Goal: Obtain resource: Download file/media

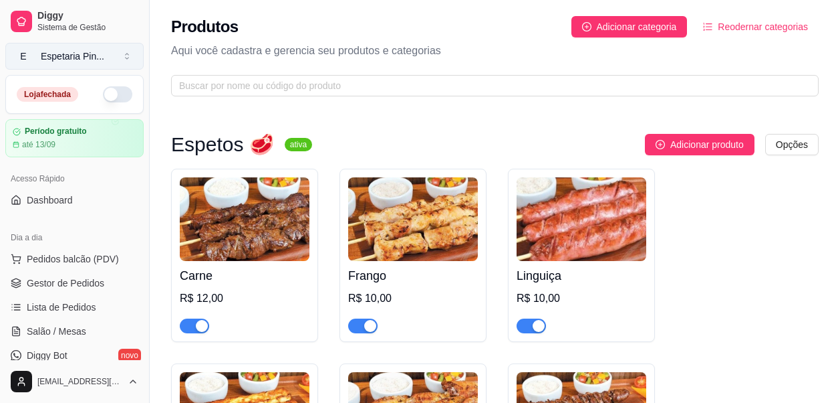
click at [100, 43] on button "E Espetaria Pin ..." at bounding box center [74, 56] width 138 height 27
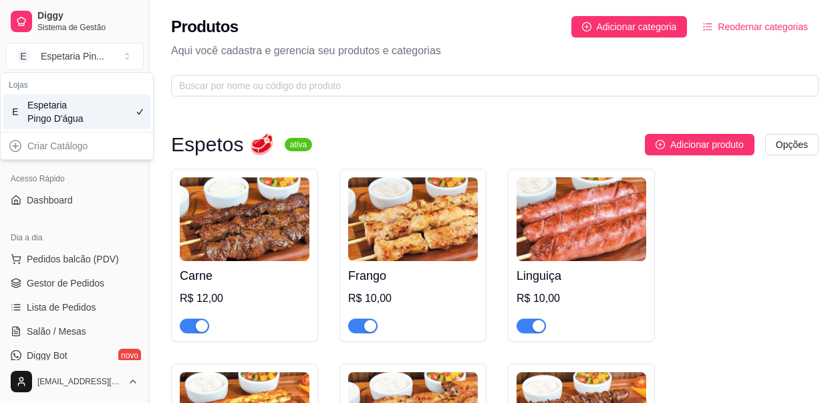
click at [78, 120] on div "Espetaria Pingo D'água" at bounding box center [57, 111] width 60 height 27
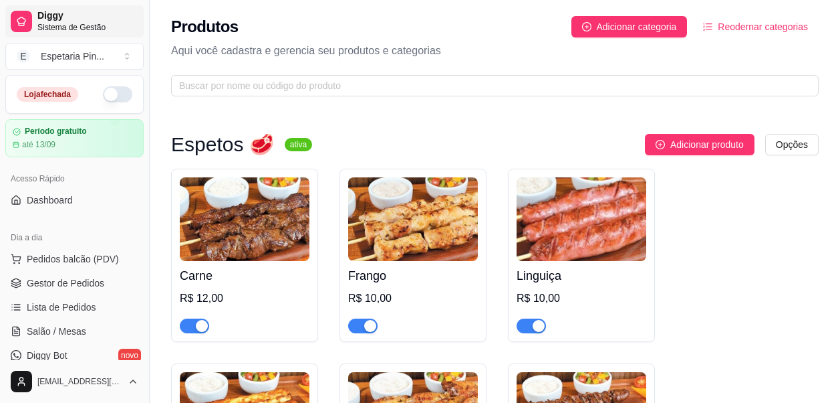
click at [100, 29] on span "Sistema de Gestão" at bounding box center [87, 27] width 101 height 11
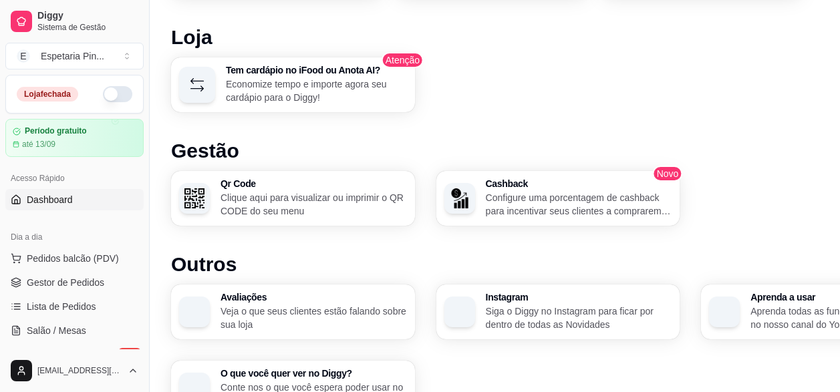
scroll to position [869, 0]
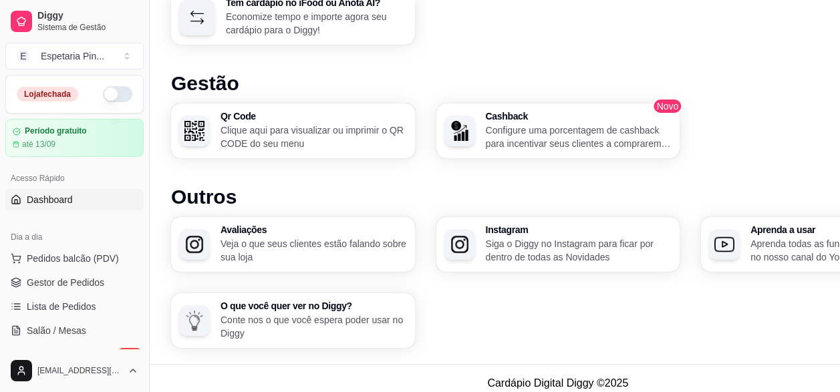
click at [350, 128] on p "Clique aqui para visualizar ou imprimir o QR CODE do seu menu" at bounding box center [314, 137] width 187 height 27
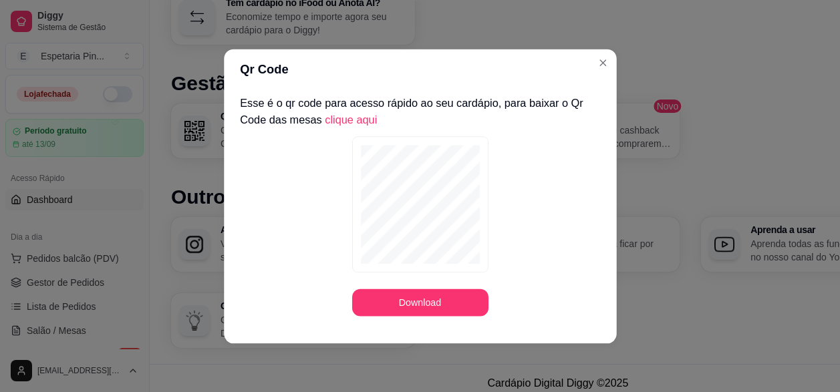
scroll to position [869, 0]
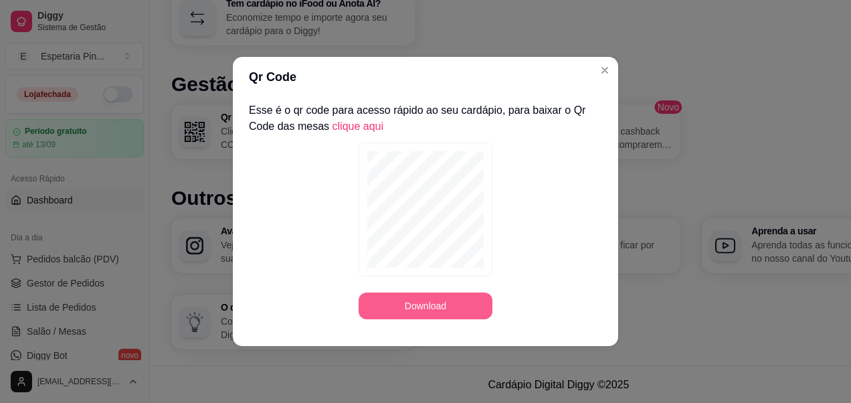
click at [405, 300] on button "Download" at bounding box center [425, 305] width 134 height 27
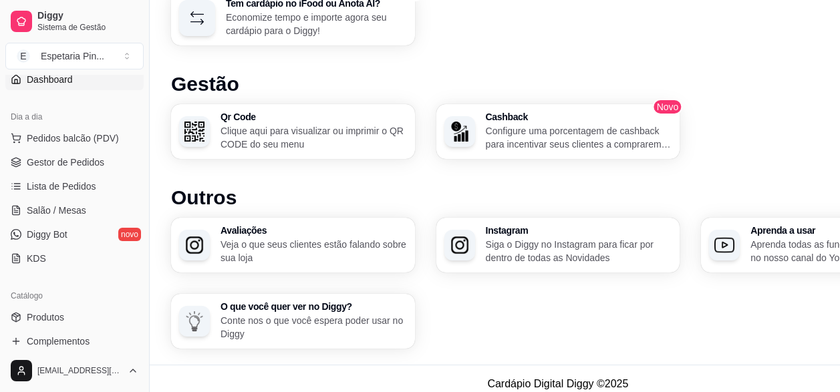
scroll to position [134, 0]
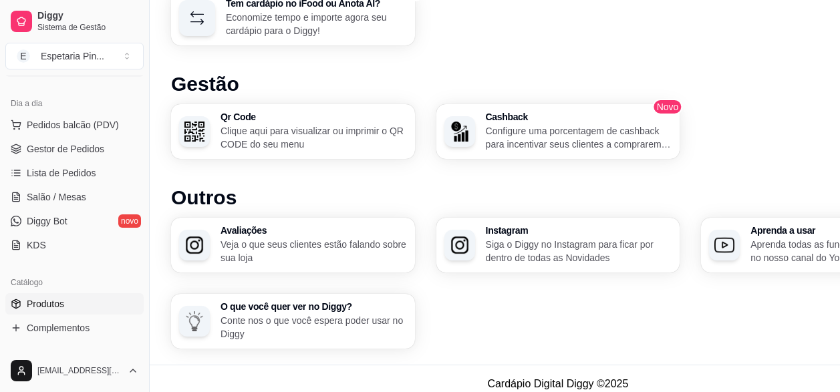
click at [55, 304] on span "Produtos" at bounding box center [45, 304] width 37 height 13
